Goal: Task Accomplishment & Management: Manage account settings

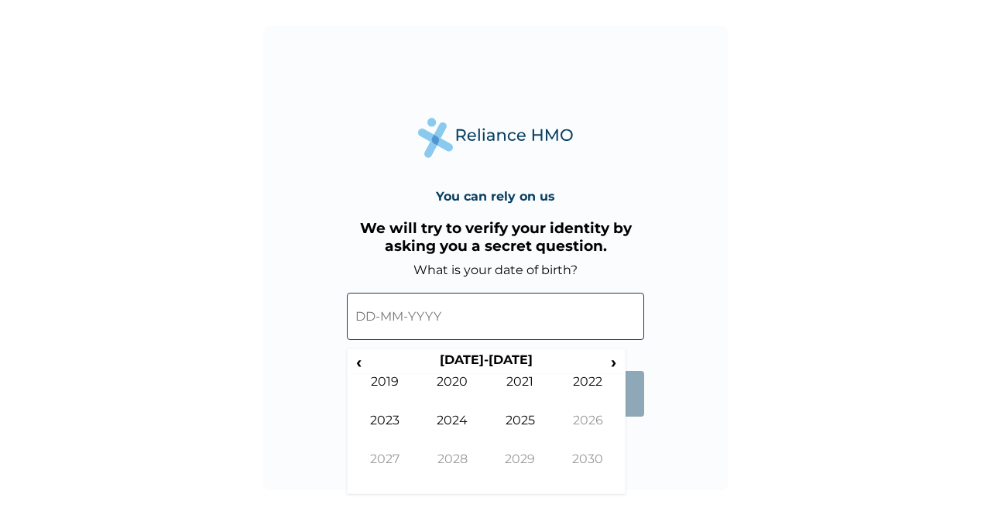
click at [465, 318] on input "text" at bounding box center [495, 316] width 297 height 47
click at [365, 363] on span "‹" at bounding box center [359, 361] width 16 height 19
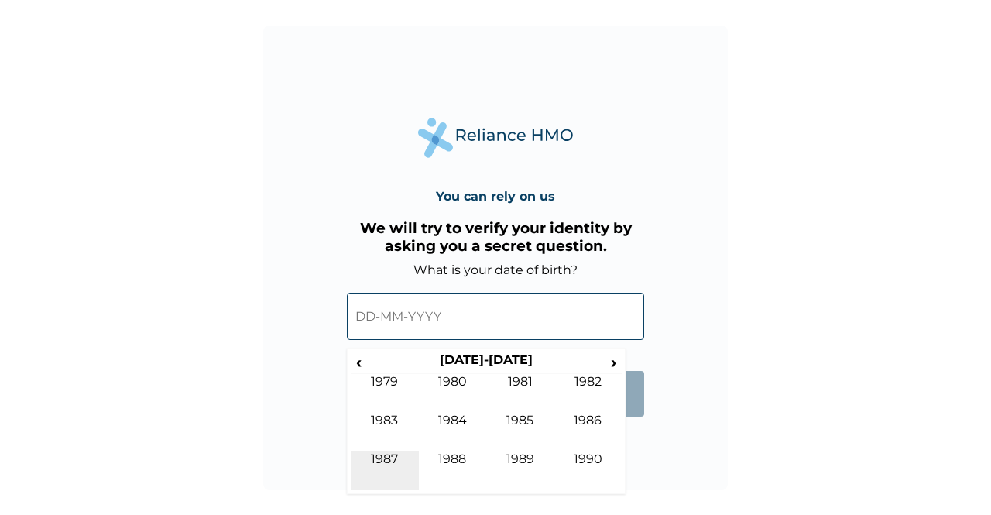
click at [380, 461] on td "1987" at bounding box center [385, 471] width 68 height 39
click at [381, 455] on td "Sep" at bounding box center [385, 471] width 68 height 39
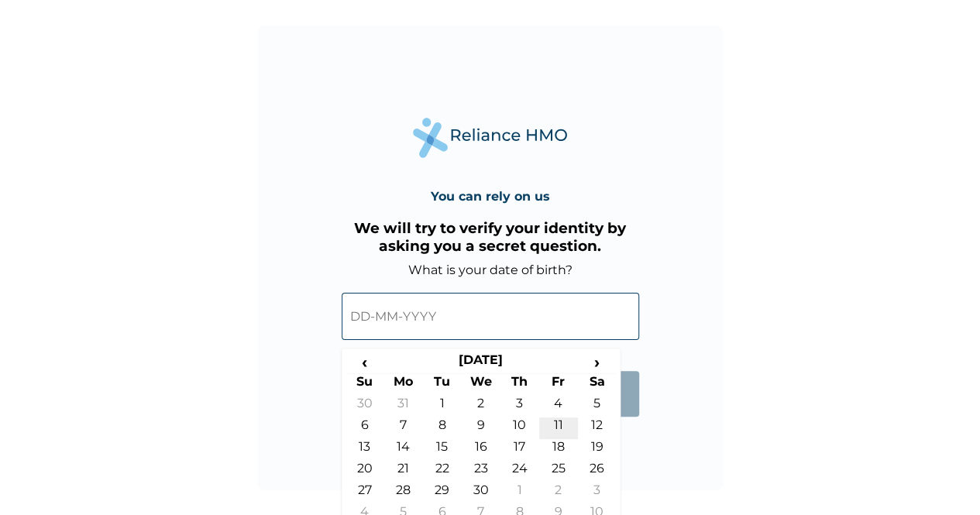
click at [563, 424] on td "11" at bounding box center [558, 429] width 39 height 22
type input "11-09-1987"
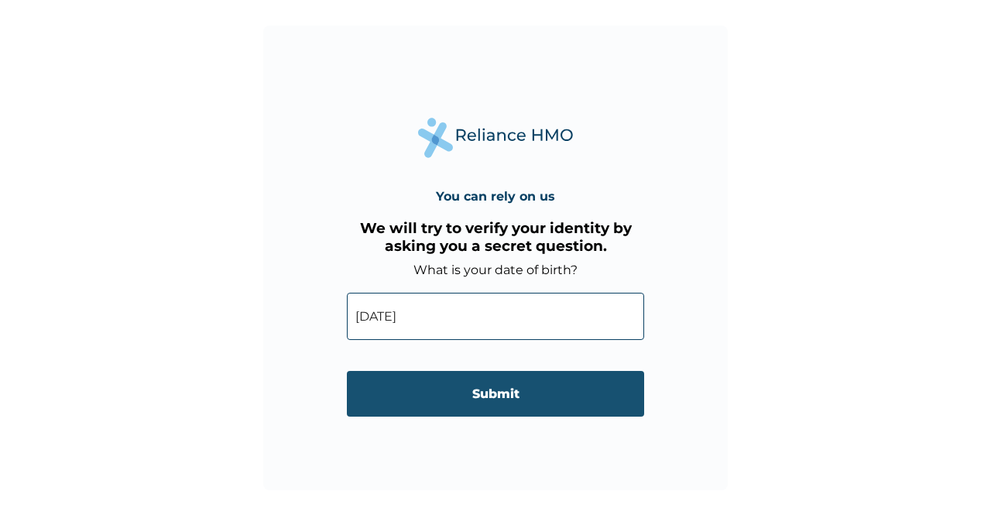
click at [516, 397] on input "Submit" at bounding box center [495, 394] width 297 height 46
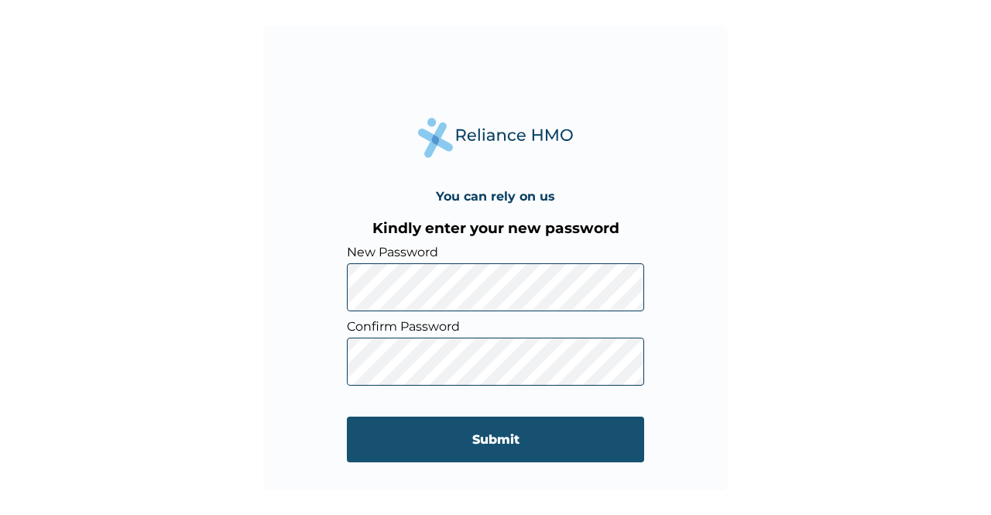
click at [497, 431] on input "Submit" at bounding box center [495, 440] width 297 height 46
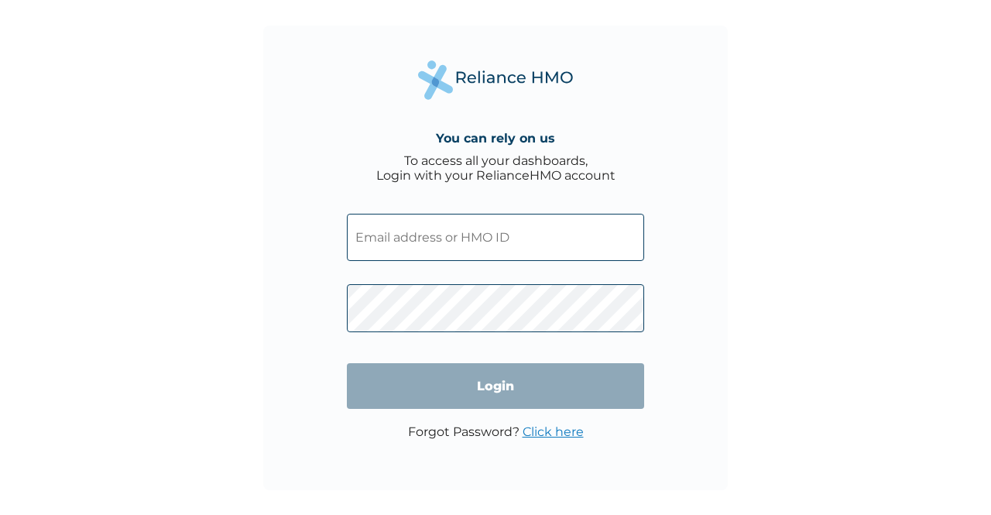
click at [477, 239] on input "text" at bounding box center [495, 237] width 297 height 47
click at [461, 225] on input "text" at bounding box center [495, 237] width 297 height 47
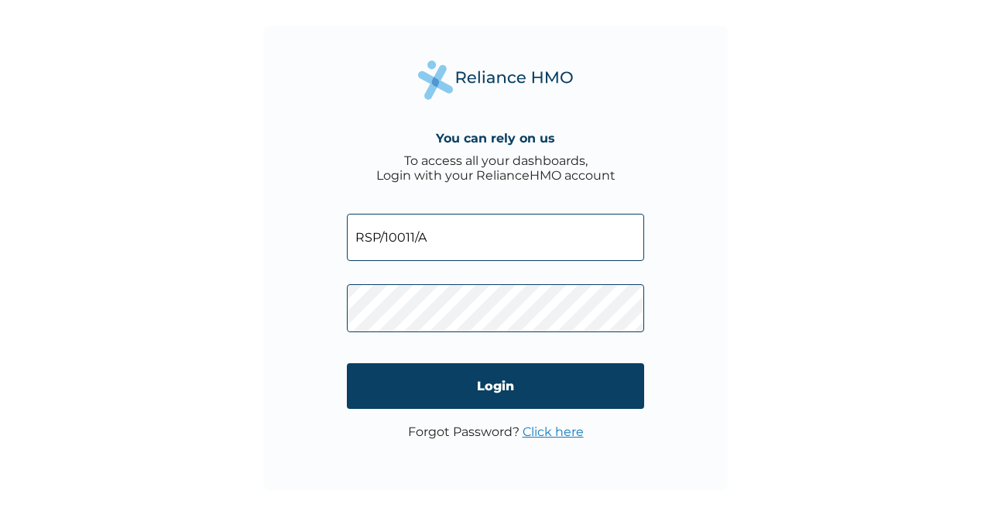
type input "RSP/10011/A"
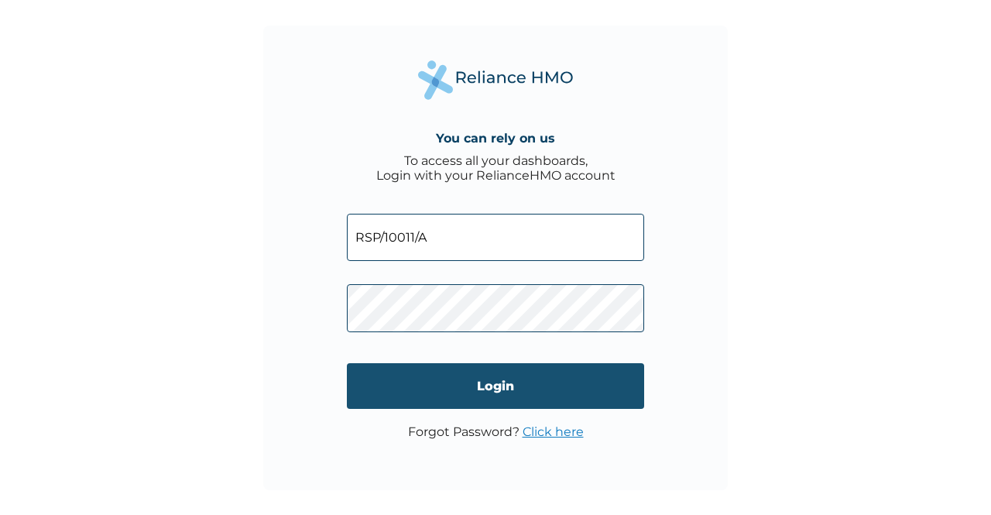
click at [485, 393] on input "Login" at bounding box center [495, 386] width 297 height 46
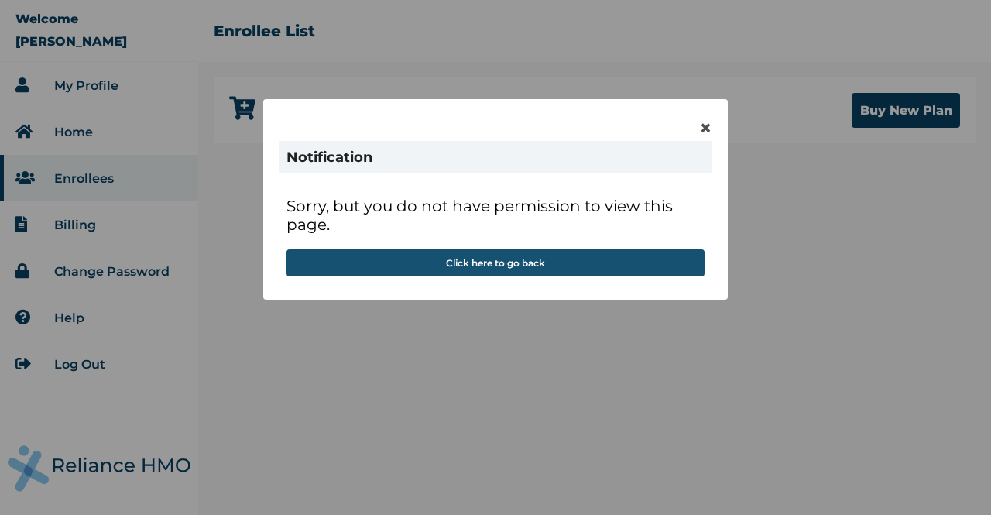
click at [598, 268] on button "Click here to go back" at bounding box center [496, 262] width 418 height 27
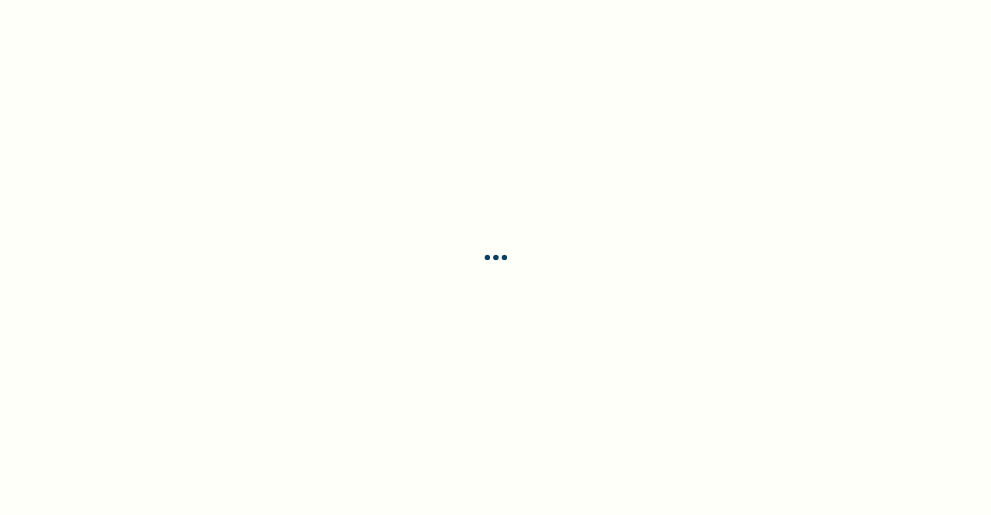
click at [387, 236] on div at bounding box center [495, 257] width 991 height 515
